Goal: Find specific page/section: Find specific page/section

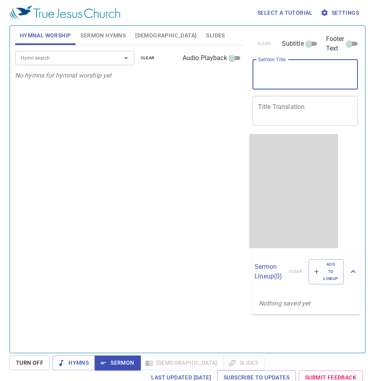
click at [97, 59] on input "Hymn search" at bounding box center [62, 57] width 91 height 9
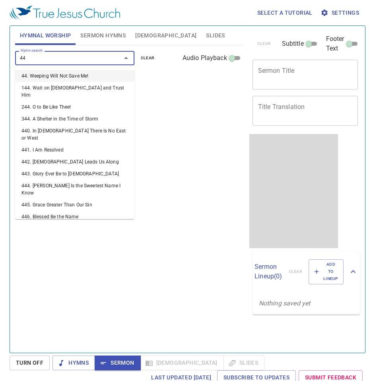
type input "4"
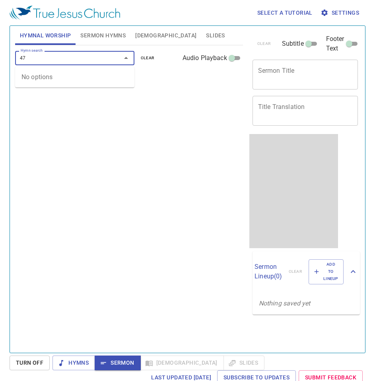
type input "471"
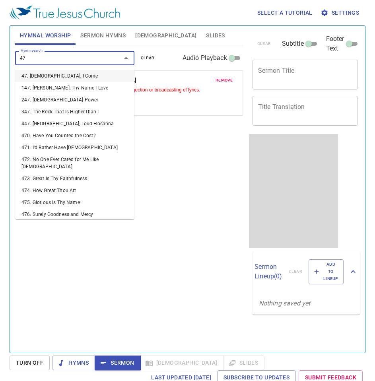
type input "472"
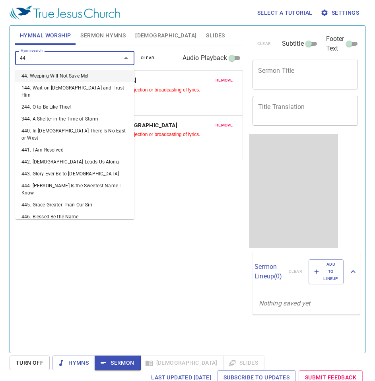
type input "441"
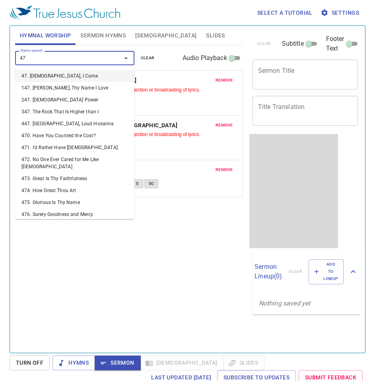
type input "476"
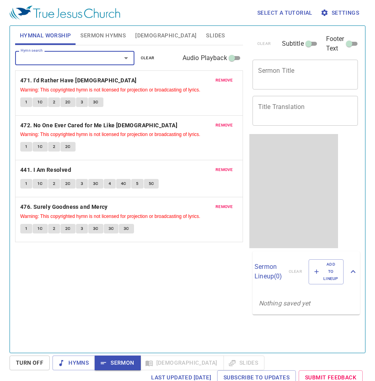
click at [25, 102] on span "1" at bounding box center [26, 102] width 2 height 7
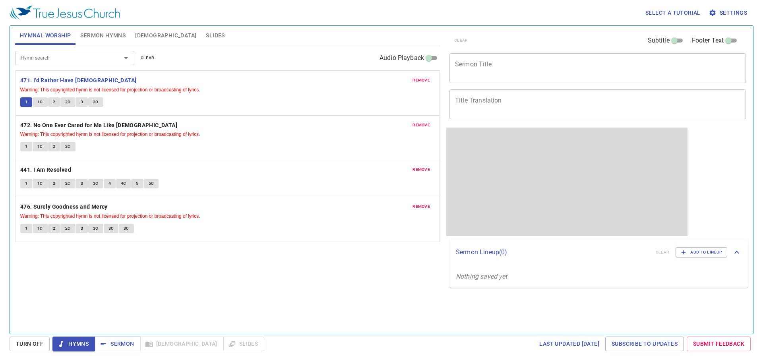
click at [43, 100] on span "1C" at bounding box center [40, 102] width 6 height 7
click at [27, 100] on span "1" at bounding box center [26, 102] width 2 height 7
click at [42, 100] on span "1C" at bounding box center [40, 102] width 6 height 7
click at [25, 102] on span "1" at bounding box center [26, 102] width 2 height 7
click at [46, 102] on button "1C" at bounding box center [40, 102] width 15 height 10
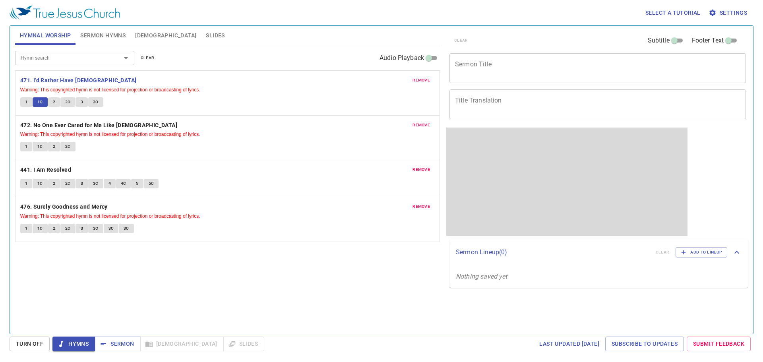
click at [50, 103] on button "2" at bounding box center [54, 102] width 12 height 10
click at [68, 99] on span "2C" at bounding box center [68, 102] width 6 height 7
click at [76, 100] on button "3" at bounding box center [82, 102] width 12 height 10
click at [99, 102] on button "3C" at bounding box center [95, 102] width 15 height 10
click at [25, 98] on button "1" at bounding box center [26, 102] width 12 height 10
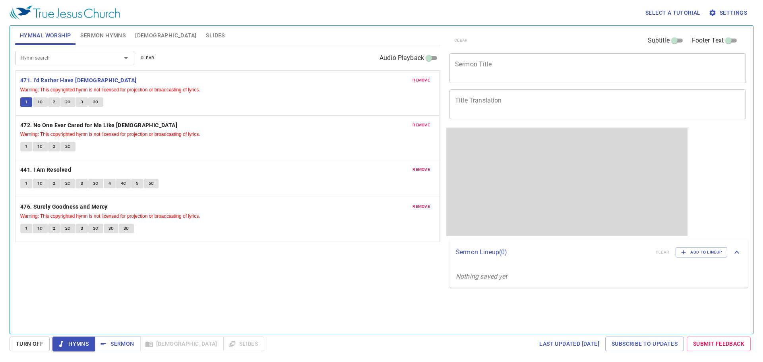
click at [36, 106] on button "1C" at bounding box center [40, 102] width 15 height 10
click at [49, 99] on button "2" at bounding box center [54, 102] width 12 height 10
click at [27, 102] on span "1" at bounding box center [26, 102] width 2 height 7
click at [51, 127] on b "472. No One Ever Cared for Me Like Jesus" at bounding box center [98, 125] width 157 height 10
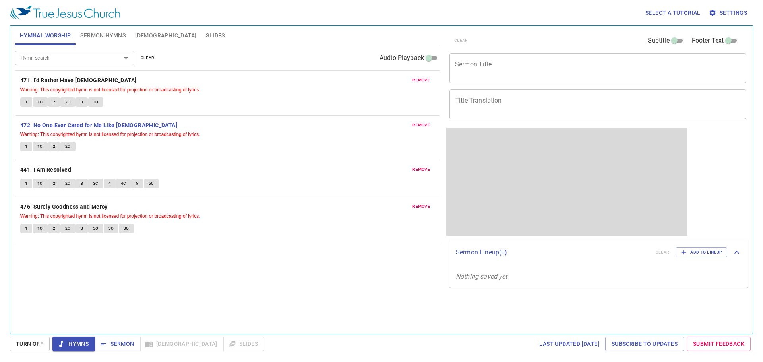
click at [25, 147] on button "1" at bounding box center [26, 147] width 12 height 10
click at [77, 78] on b "471. I'd Rather Have Jesus" at bounding box center [78, 80] width 116 height 10
click at [45, 81] on div "remove 471. I'd Rather Have Jesus Warning: This copyrighted hymn is not license…" at bounding box center [227, 156] width 425 height 172
click at [23, 101] on button "1" at bounding box center [26, 102] width 12 height 10
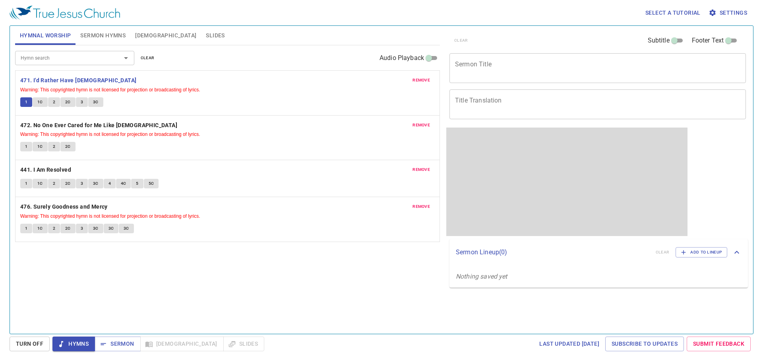
click at [41, 104] on span "1C" at bounding box center [40, 102] width 6 height 7
click at [58, 99] on button "2" at bounding box center [54, 102] width 12 height 10
click at [66, 103] on span "2C" at bounding box center [68, 102] width 6 height 7
click at [82, 100] on span "3" at bounding box center [82, 102] width 2 height 7
click at [91, 100] on button "3C" at bounding box center [95, 102] width 15 height 10
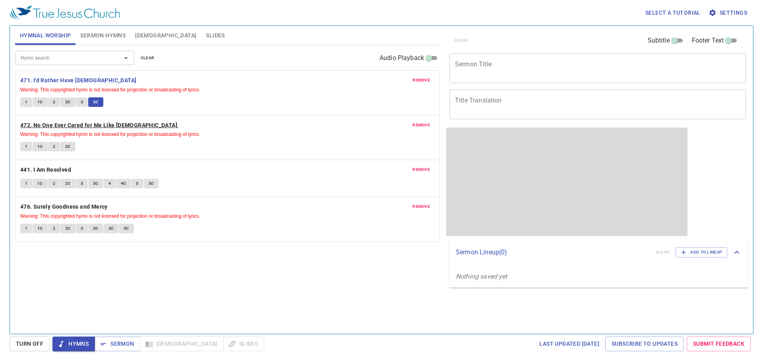
click at [76, 126] on b "472. No One Ever Cared for Me Like Jesus" at bounding box center [98, 125] width 157 height 10
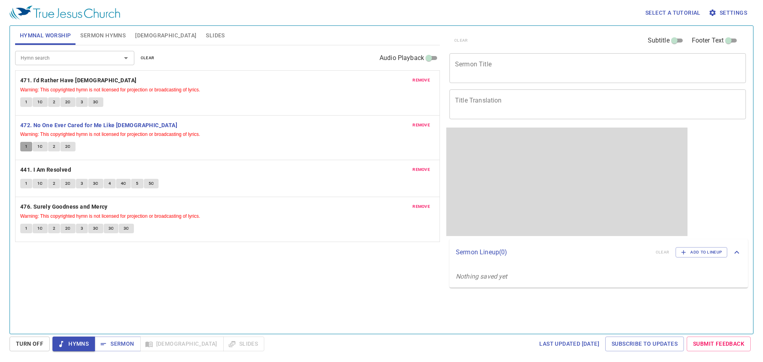
click at [24, 145] on button "1" at bounding box center [26, 147] width 12 height 10
click at [40, 147] on span "1C" at bounding box center [40, 146] width 6 height 7
click at [48, 75] on div "remove 471. I'd Rather Have Jesus Warning: This copyrighted hymn is not license…" at bounding box center [227, 93] width 424 height 44
click at [48, 82] on b "471. I'd Rather Have Jesus" at bounding box center [78, 80] width 116 height 10
click at [59, 79] on b "471. I'd Rather Have Jesus" at bounding box center [78, 80] width 116 height 10
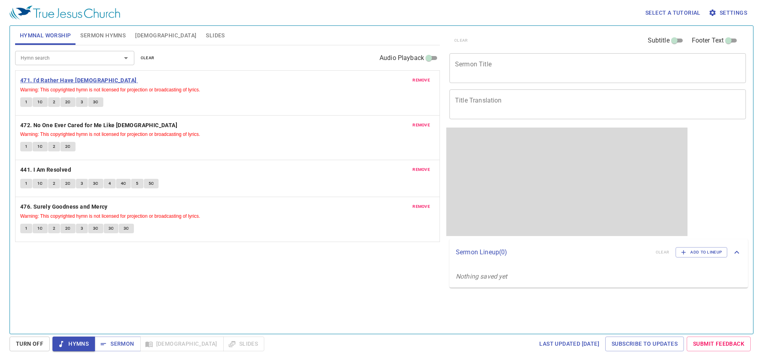
click at [56, 79] on b "471. I'd Rather Have Jesus" at bounding box center [78, 80] width 116 height 10
click at [24, 102] on button "1" at bounding box center [26, 102] width 12 height 10
click at [40, 105] on span "1C" at bounding box center [40, 102] width 6 height 7
click at [56, 103] on button "2" at bounding box center [54, 102] width 12 height 10
click at [29, 109] on div "remove 471. I'd Rather Have Jesus Warning: This copyrighted hymn is not license…" at bounding box center [227, 93] width 424 height 44
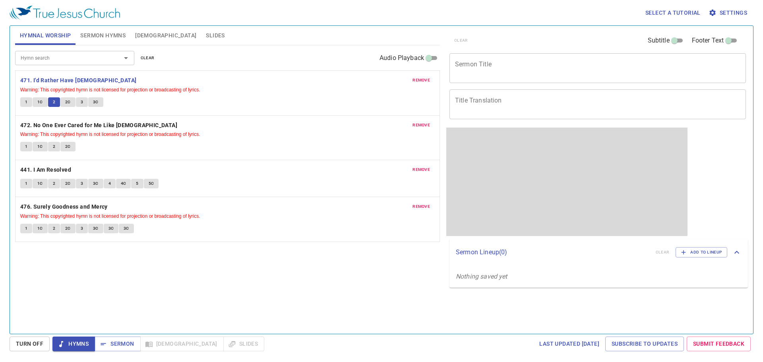
click at [21, 100] on button "1" at bounding box center [26, 102] width 12 height 10
drag, startPoint x: 23, startPoint y: 100, endPoint x: 23, endPoint y: 128, distance: 28.2
drag, startPoint x: 23, startPoint y: 128, endPoint x: 39, endPoint y: 120, distance: 18.7
click at [39, 120] on div "remove 472. No One Ever Cared for Me Like Jesus Warning: This copyrighted hymn …" at bounding box center [227, 138] width 424 height 44
click at [44, 127] on b "472. No One Ever Cared for Me Like Jesus" at bounding box center [98, 125] width 157 height 10
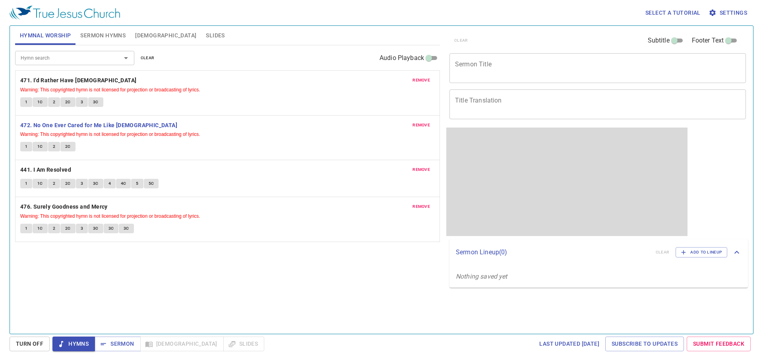
click at [25, 101] on span "1" at bounding box center [26, 102] width 2 height 7
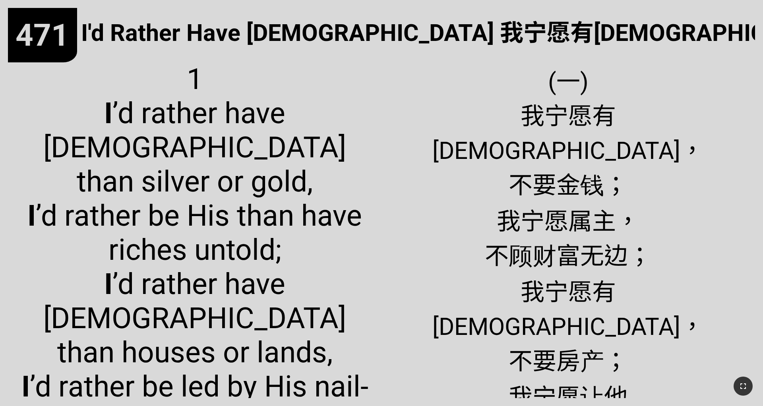
click at [743, 380] on icon "button" at bounding box center [743, 386] width 10 height 10
